Goal: Navigation & Orientation: Find specific page/section

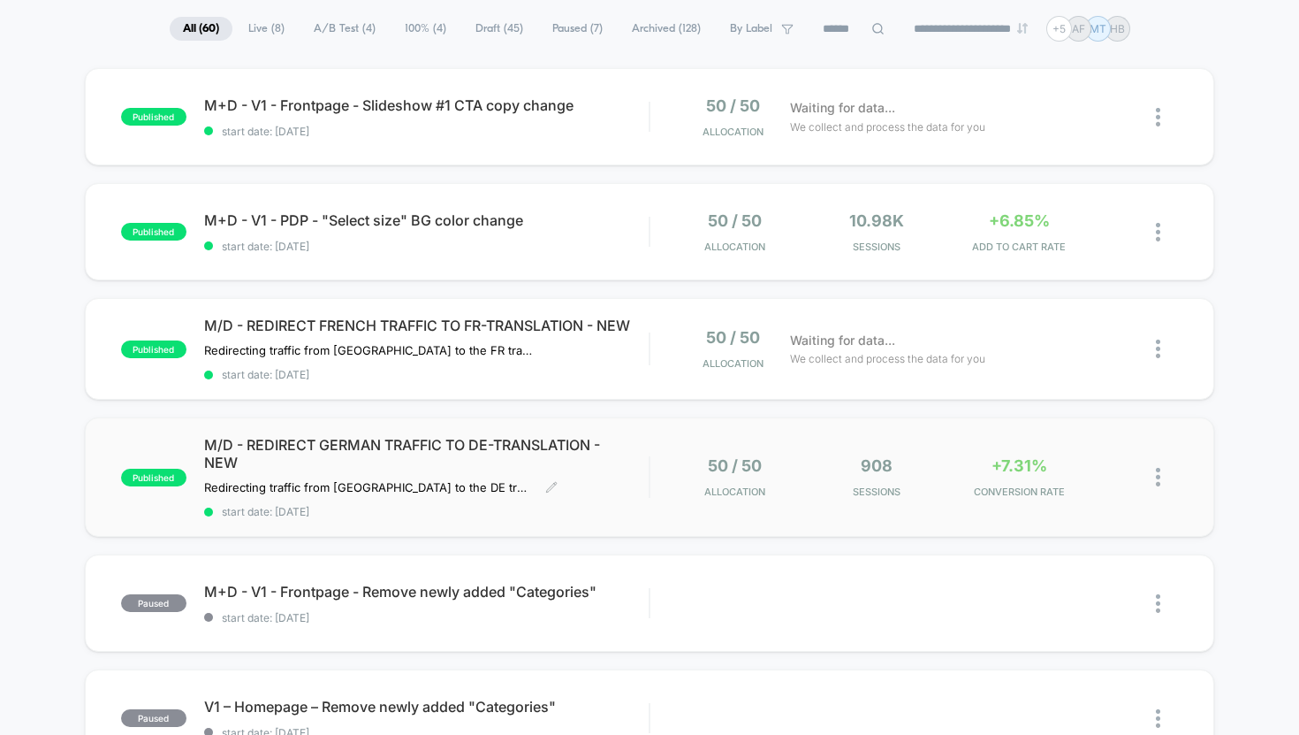
scroll to position [128, 0]
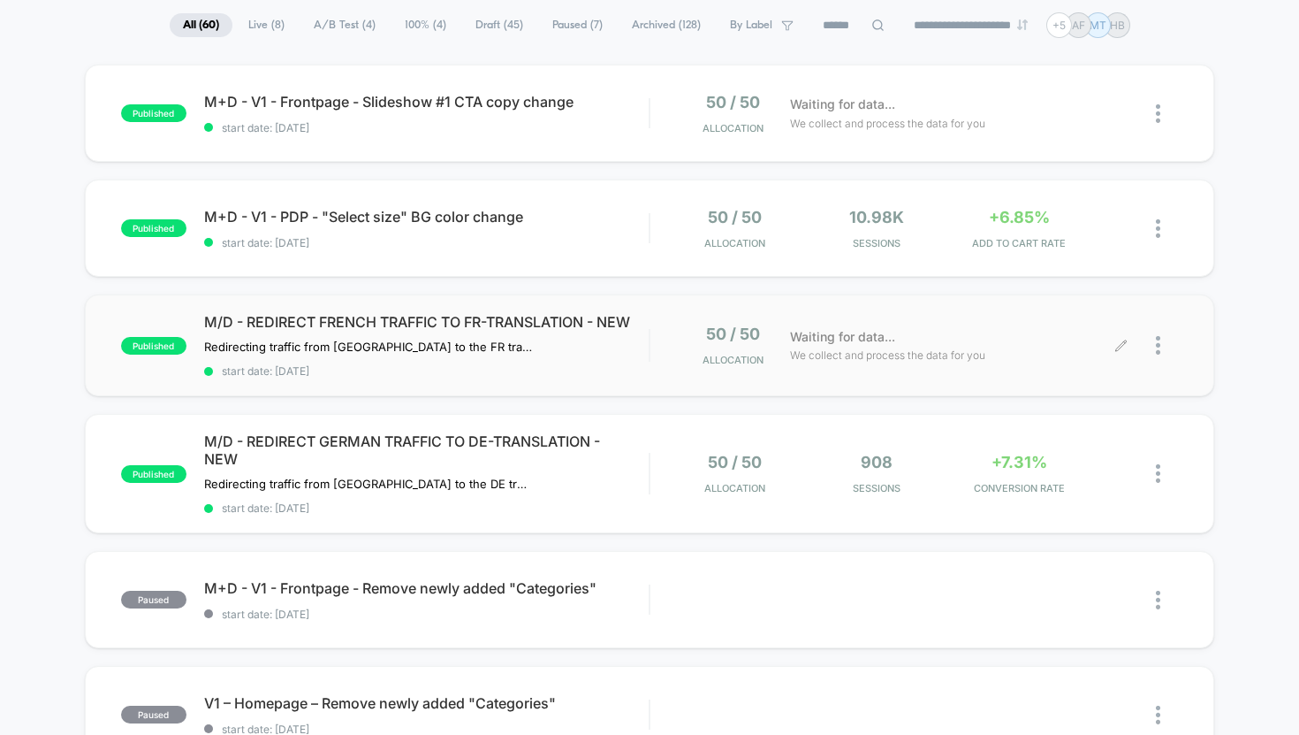
click at [819, 347] on span "Waiting for data..." at bounding box center [842, 336] width 105 height 19
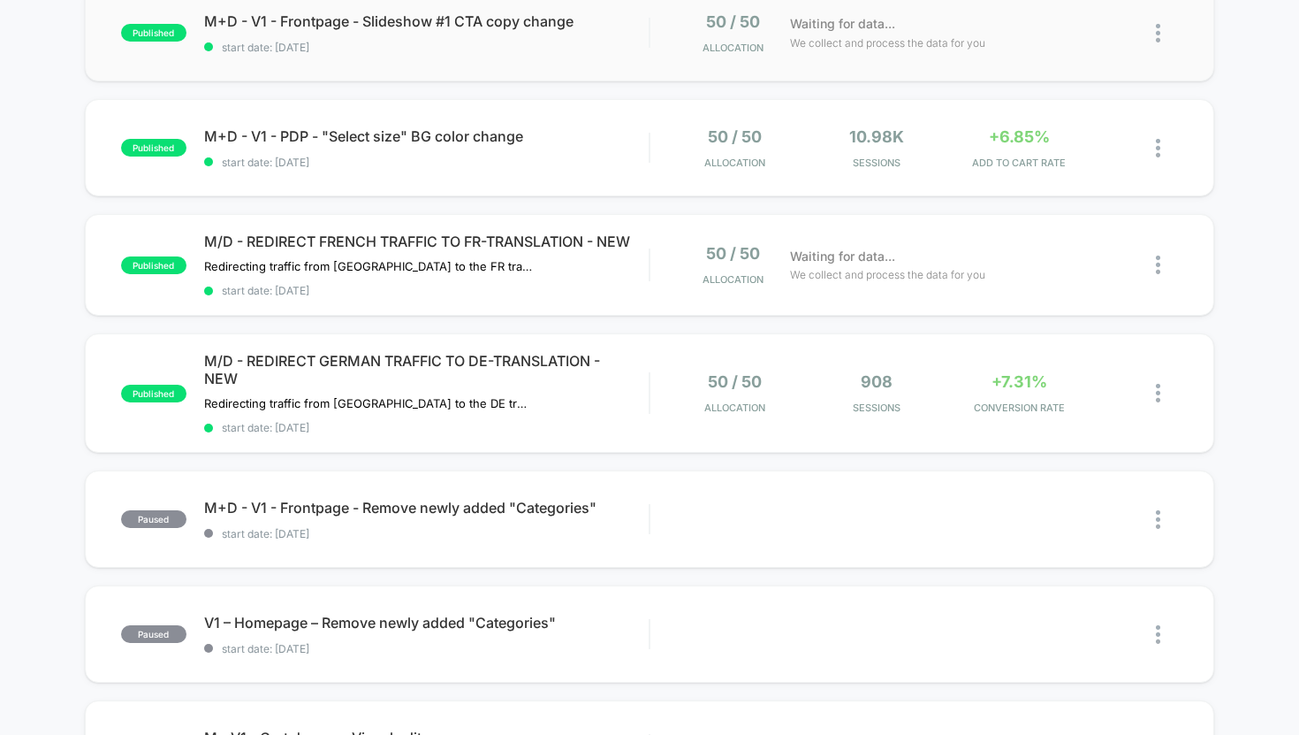
scroll to position [209, 0]
click at [598, 421] on div "M/D - REDIRECT GERMAN TRAFFIC TO DE-TRANSLATION - NEW Redirecting traffic from …" at bounding box center [427, 392] width 446 height 82
